Goal: Check status: Check status

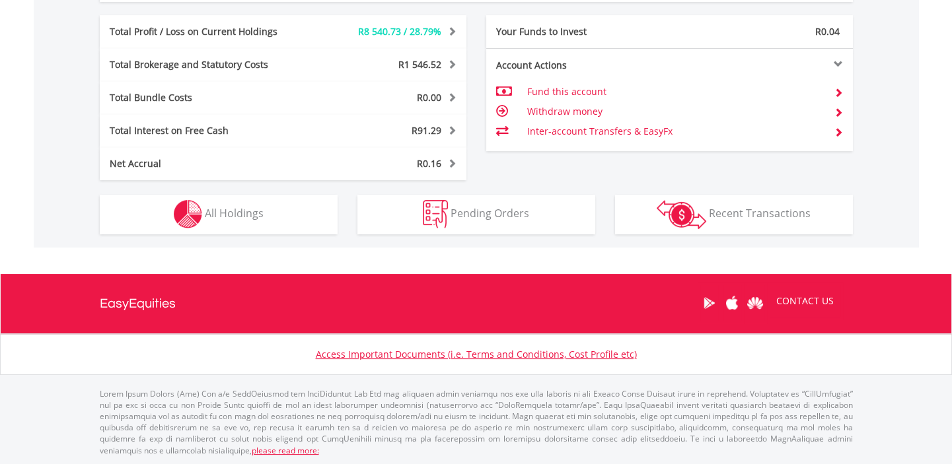
scroll to position [126, 251]
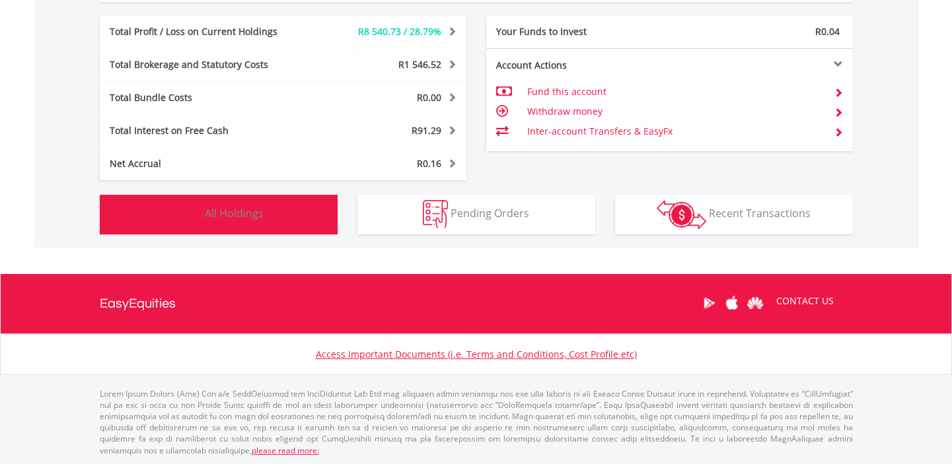
click at [236, 216] on span "All Holdings" at bounding box center [234, 213] width 59 height 15
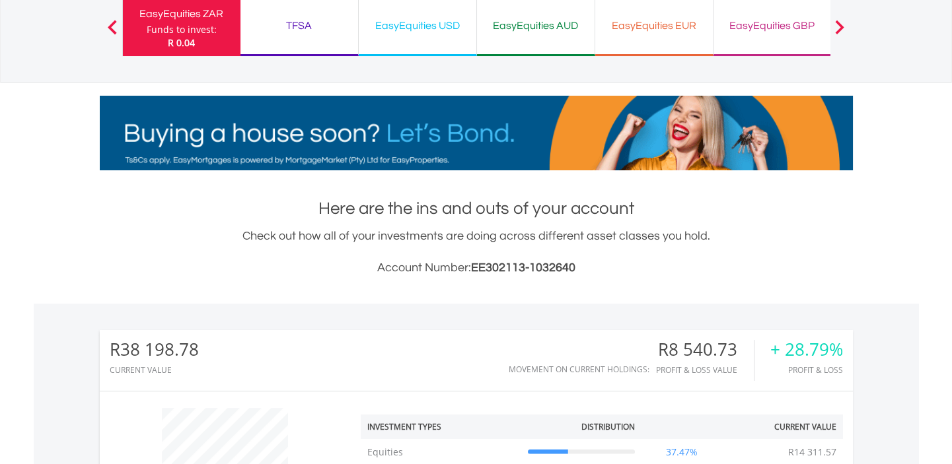
scroll to position [0, 0]
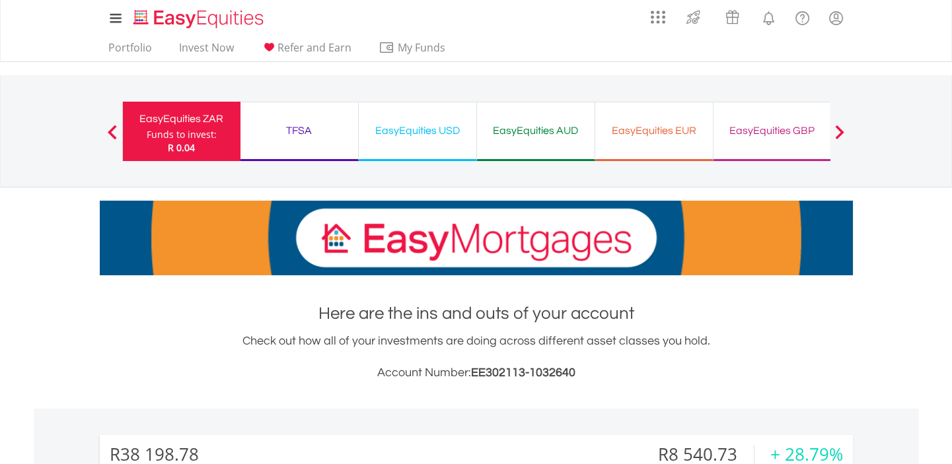
click at [309, 124] on div "TFSA" at bounding box center [299, 131] width 102 height 18
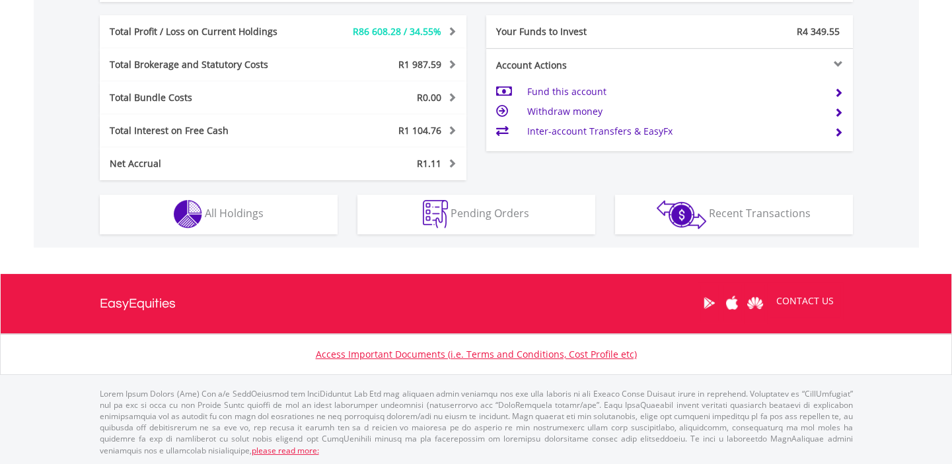
scroll to position [126, 251]
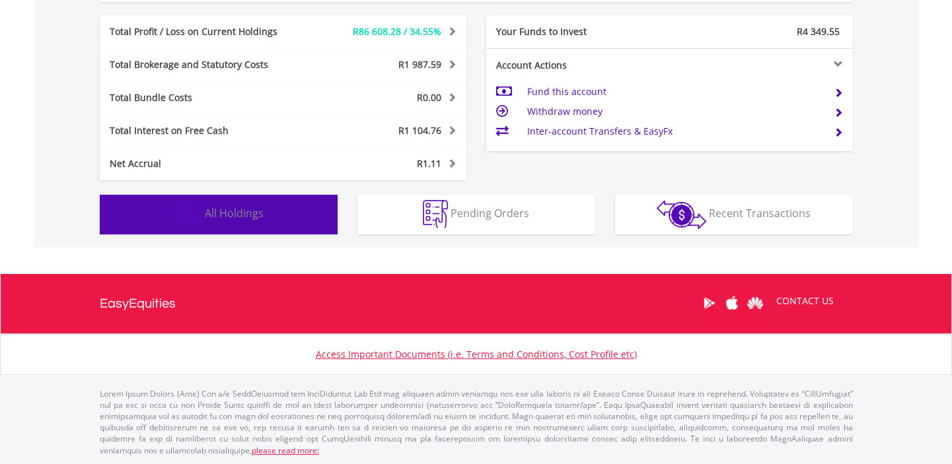
click at [249, 216] on span "All Holdings" at bounding box center [234, 213] width 59 height 15
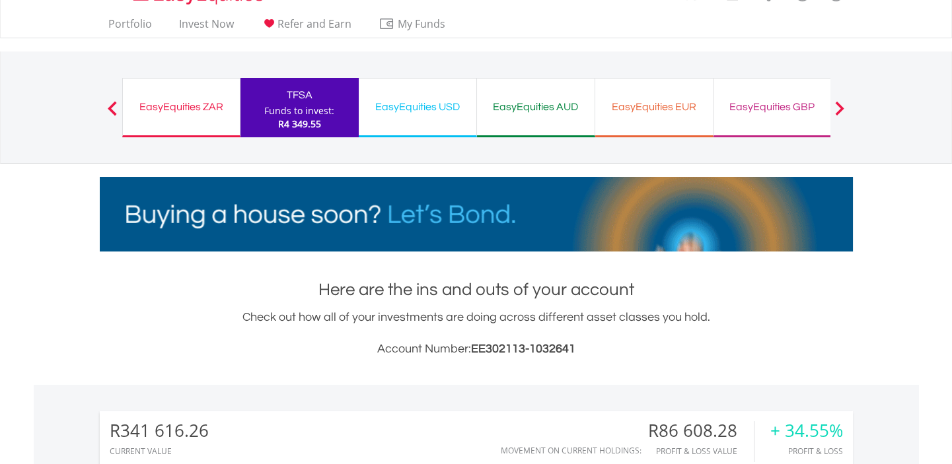
scroll to position [0, 0]
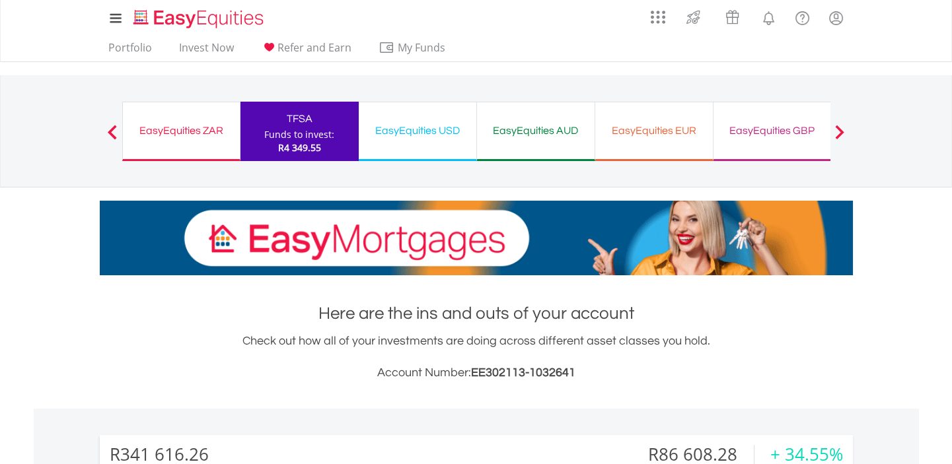
click at [747, 127] on div "EasyEquities GBP" at bounding box center [772, 131] width 102 height 18
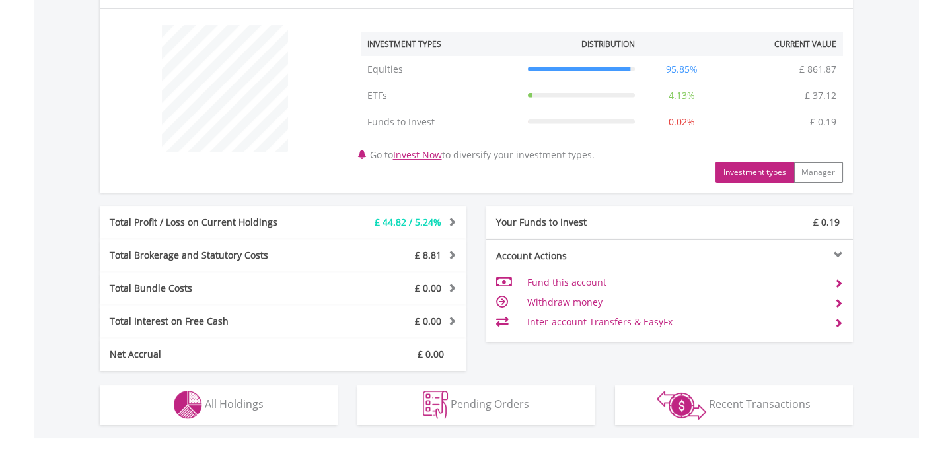
scroll to position [600, 0]
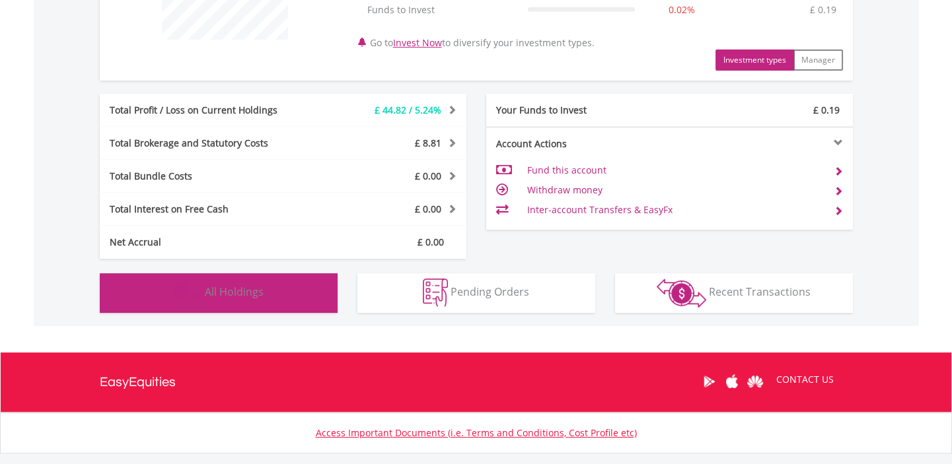
click at [240, 291] on span "All Holdings" at bounding box center [234, 292] width 59 height 15
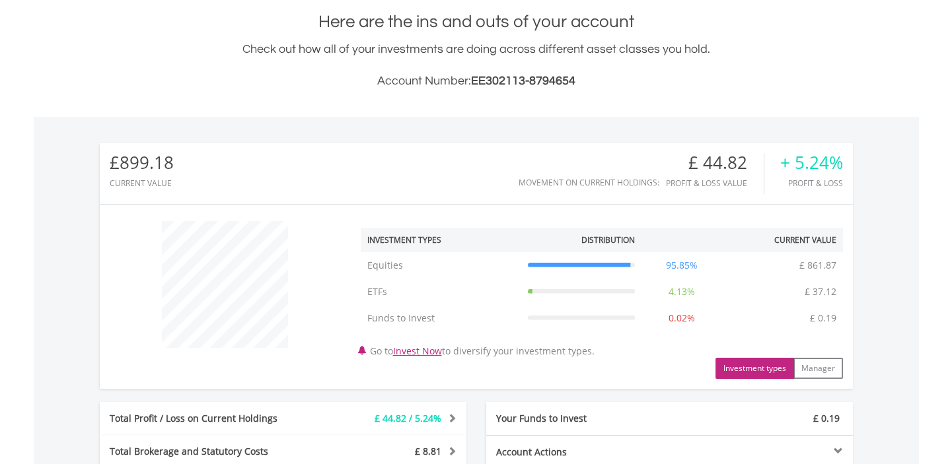
scroll to position [0, 0]
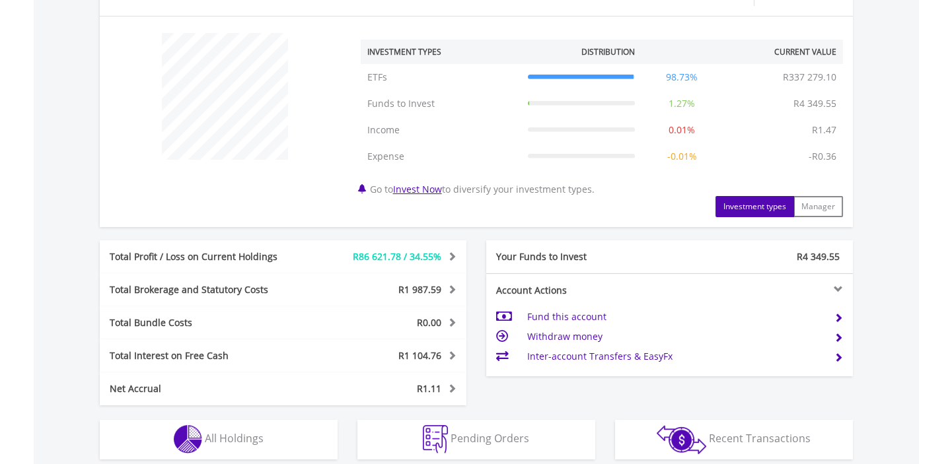
scroll to position [705, 0]
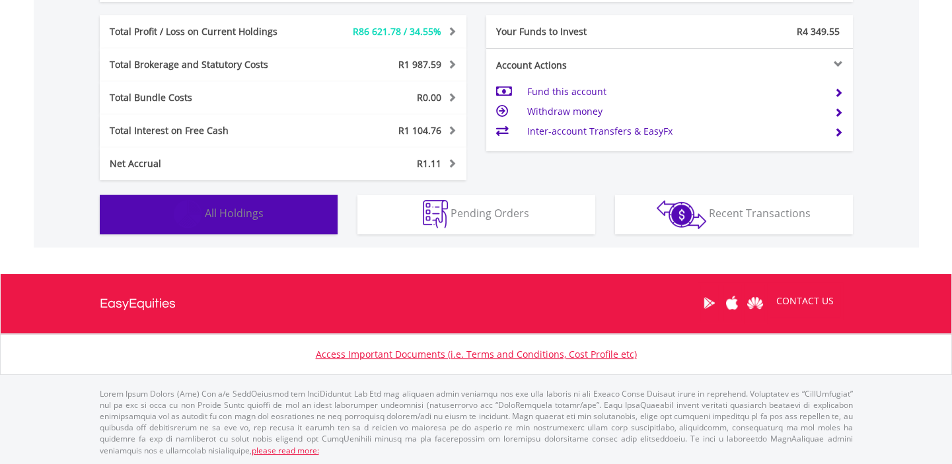
click at [225, 213] on span "All Holdings" at bounding box center [234, 213] width 59 height 15
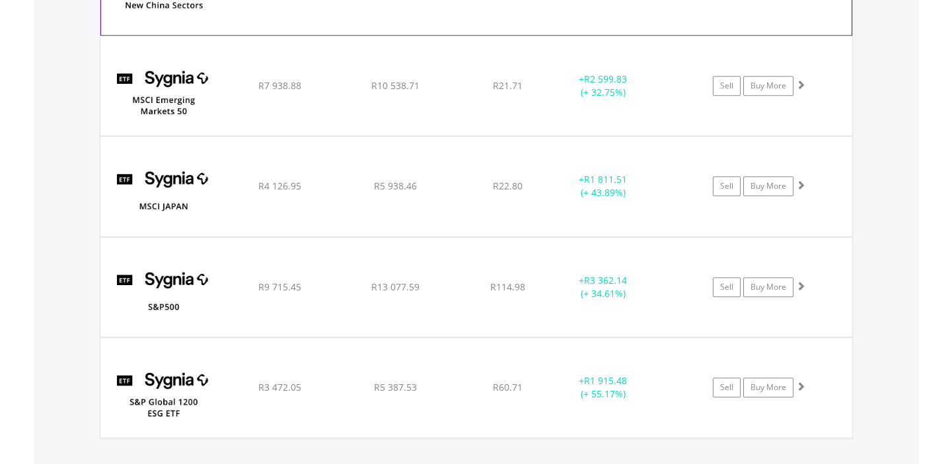
scroll to position [2831, 0]
